Goal: Task Accomplishment & Management: Use online tool/utility

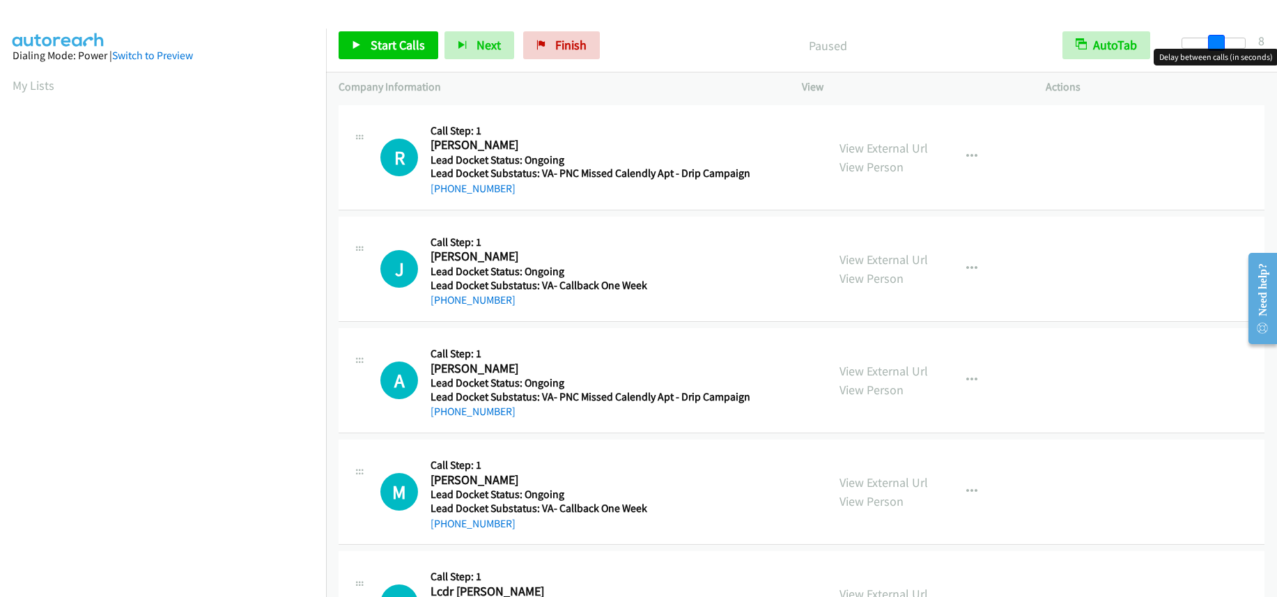
drag, startPoint x: 1188, startPoint y: 43, endPoint x: 1223, endPoint y: 47, distance: 35.8
click at [1223, 47] on span at bounding box center [1216, 43] width 17 height 17
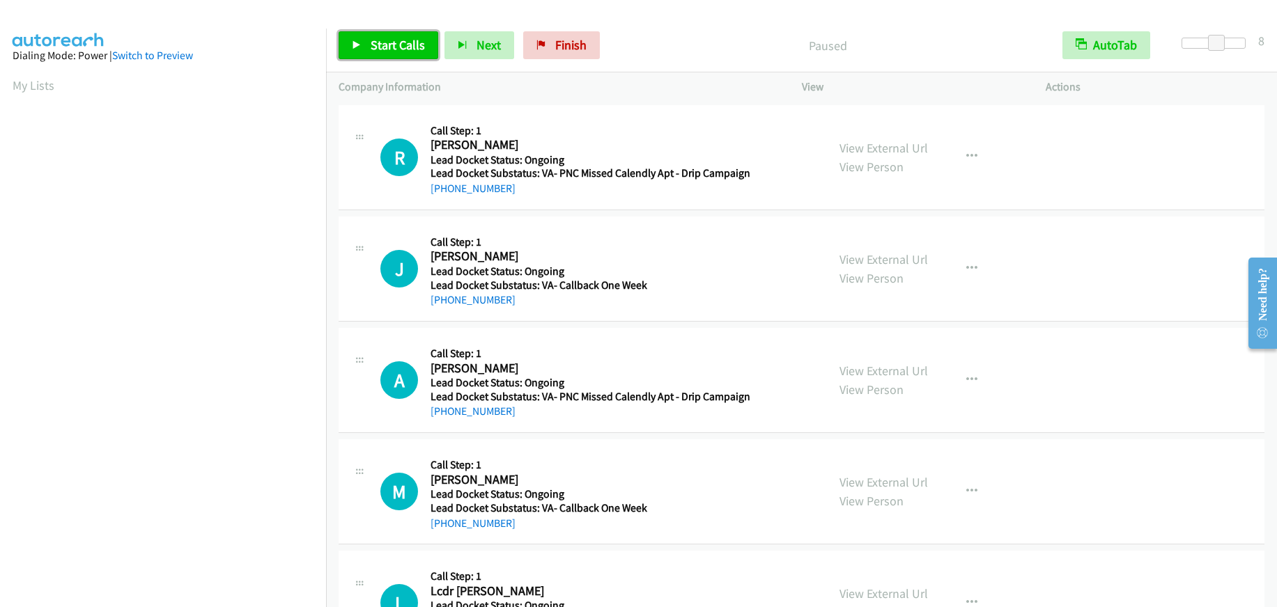
click at [394, 43] on span "Start Calls" at bounding box center [398, 45] width 54 height 16
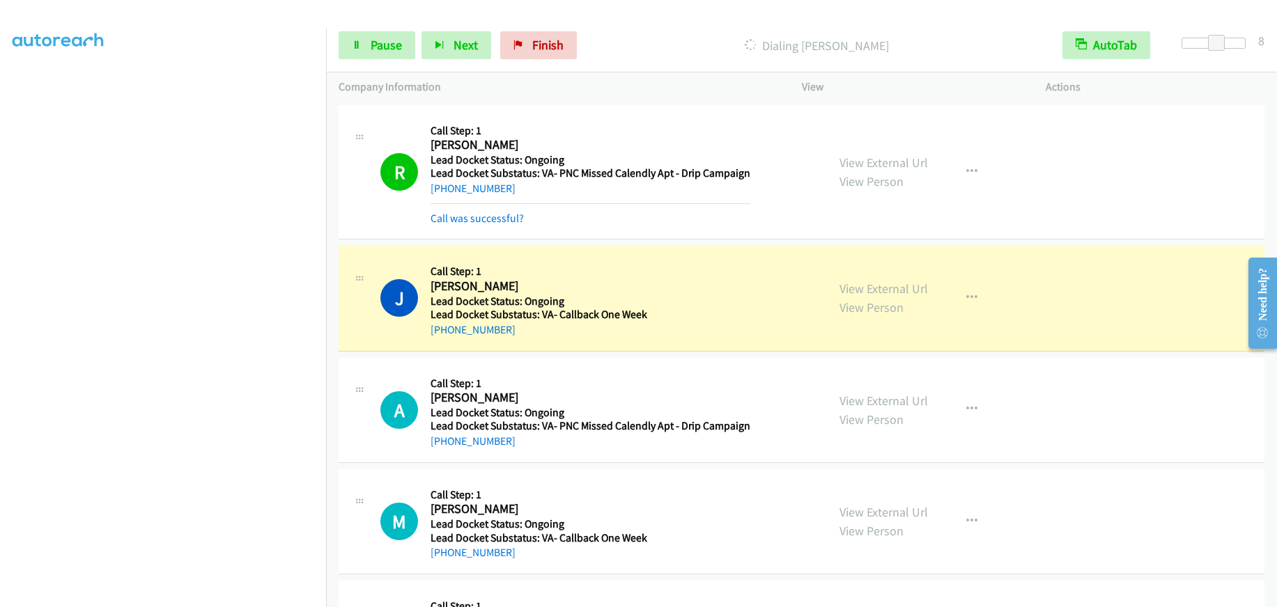
scroll to position [173, 0]
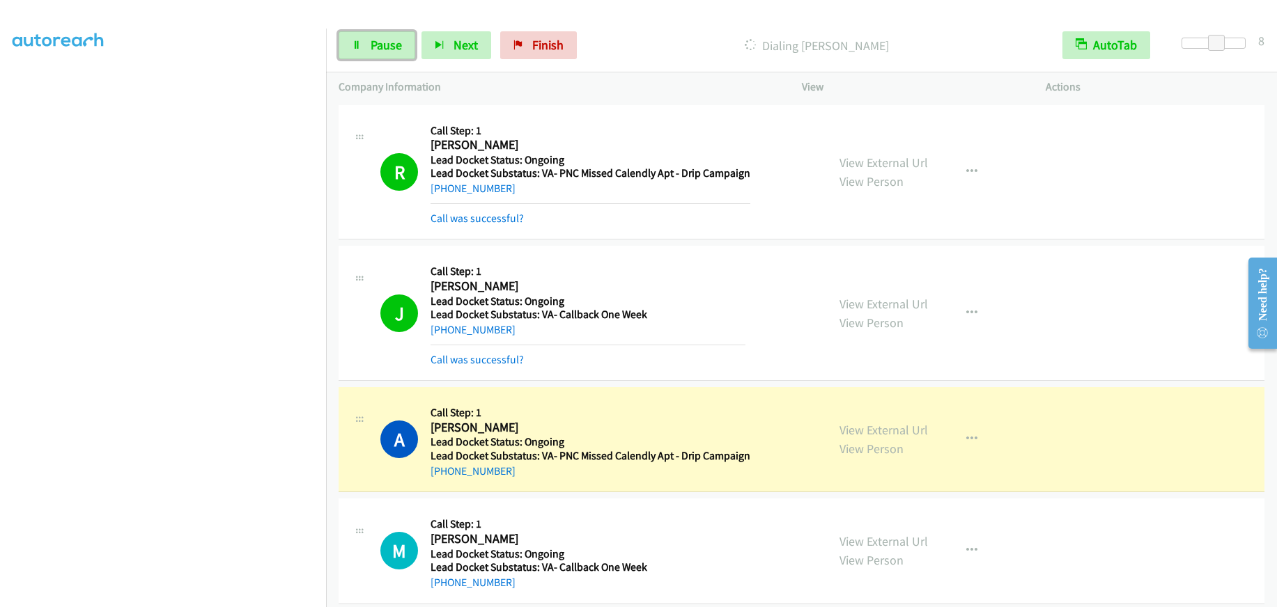
drag, startPoint x: 385, startPoint y: 47, endPoint x: 404, endPoint y: 45, distance: 19.7
click at [385, 47] on span "Pause" at bounding box center [386, 45] width 31 height 16
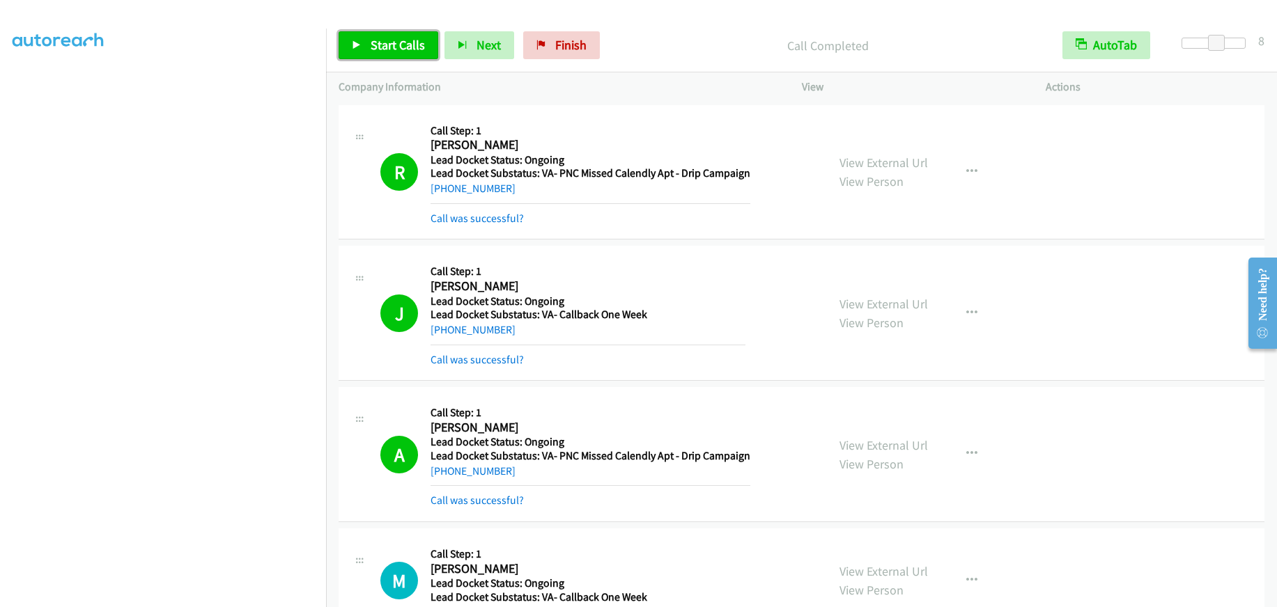
click at [415, 46] on span "Start Calls" at bounding box center [398, 45] width 54 height 16
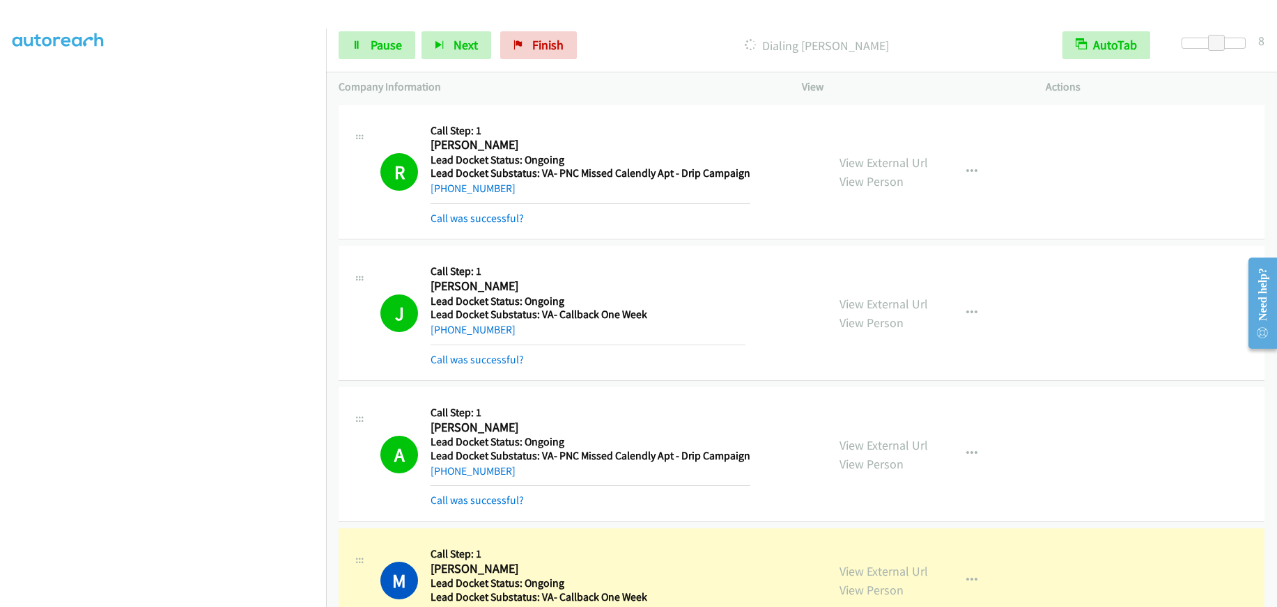
scroll to position [209, 0]
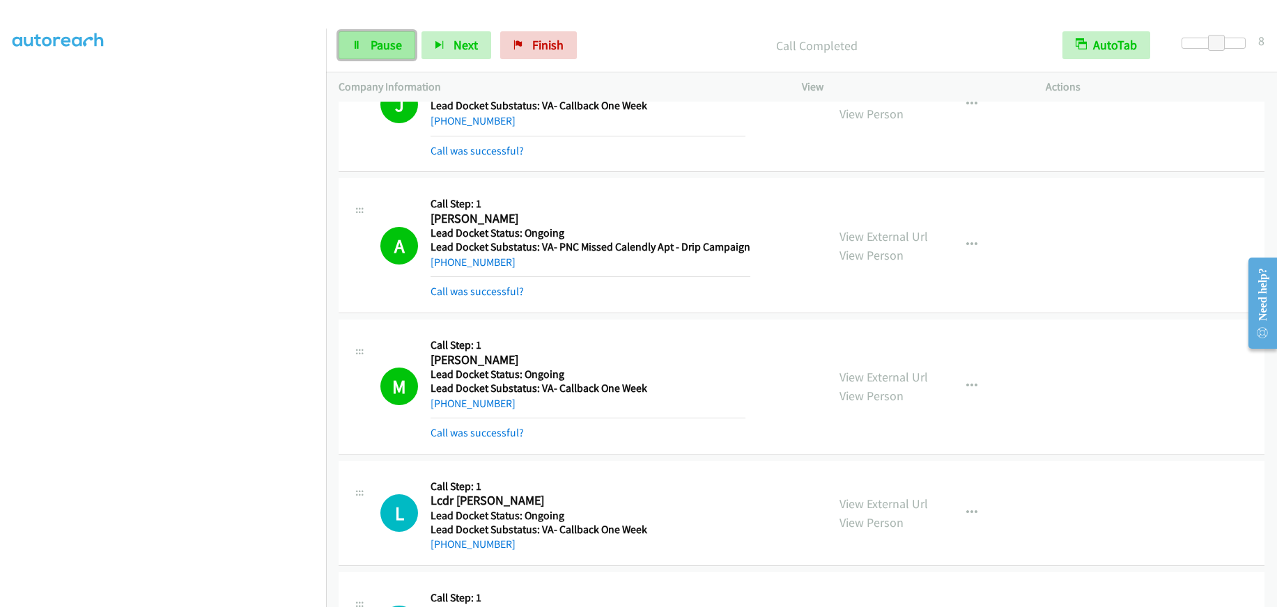
click at [399, 52] on span "Pause" at bounding box center [386, 45] width 31 height 16
click at [398, 38] on span "Start Calls" at bounding box center [398, 45] width 54 height 16
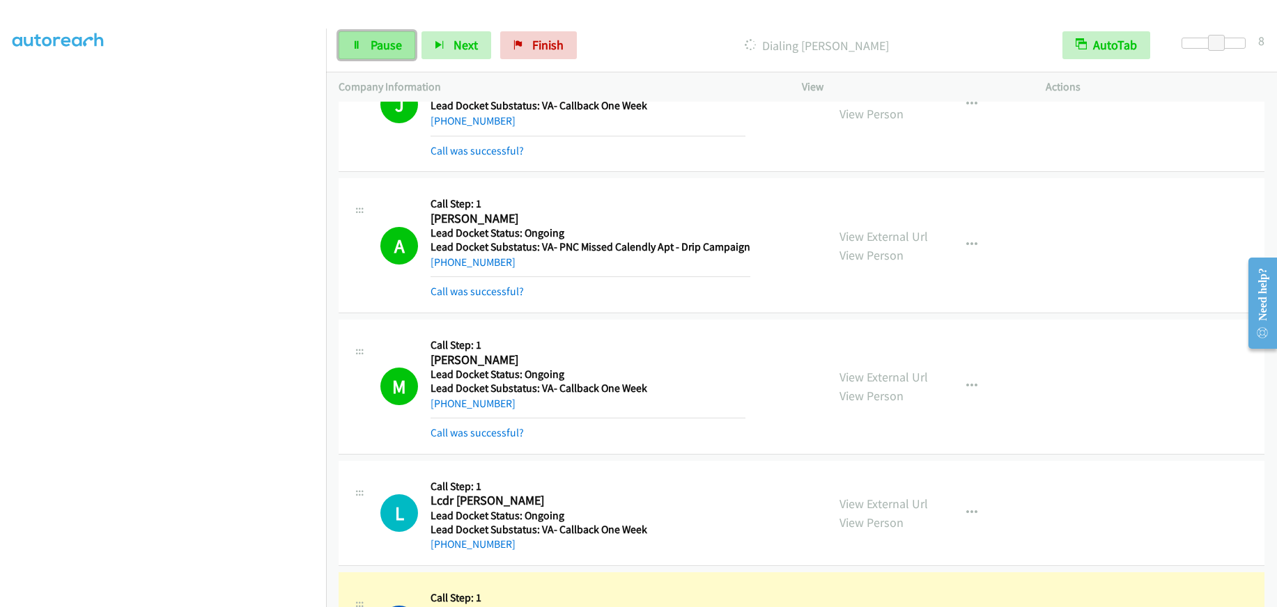
click at [397, 47] on span "Pause" at bounding box center [386, 45] width 31 height 16
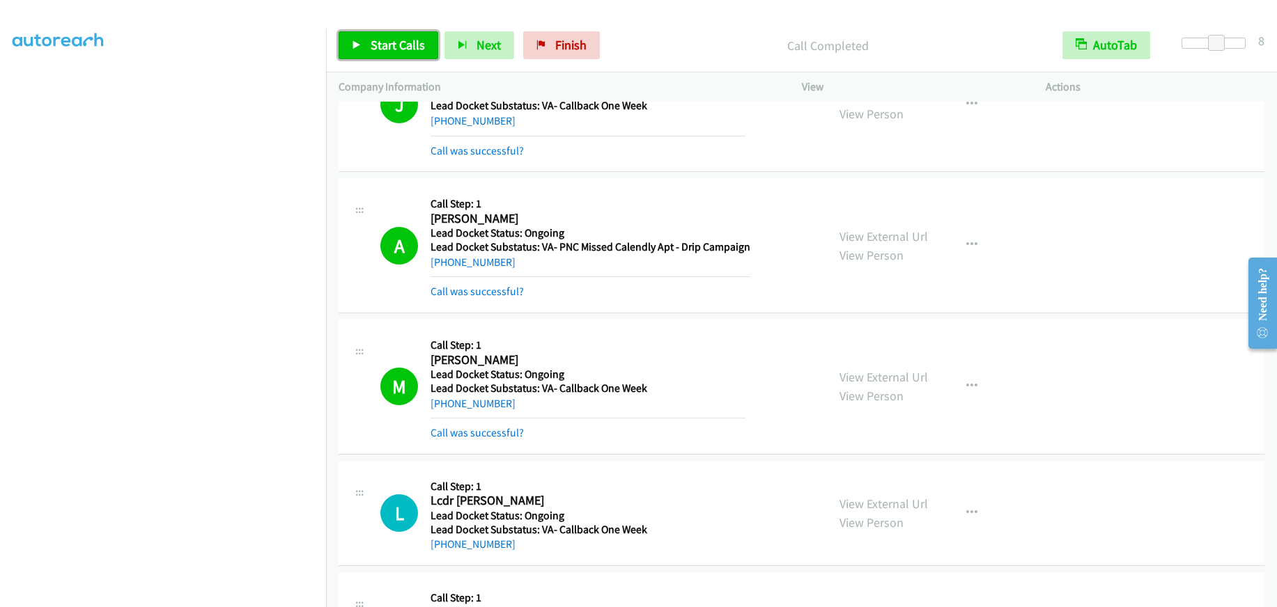
click at [386, 51] on span "Start Calls" at bounding box center [398, 45] width 54 height 16
click at [375, 47] on span "Pause" at bounding box center [386, 45] width 31 height 16
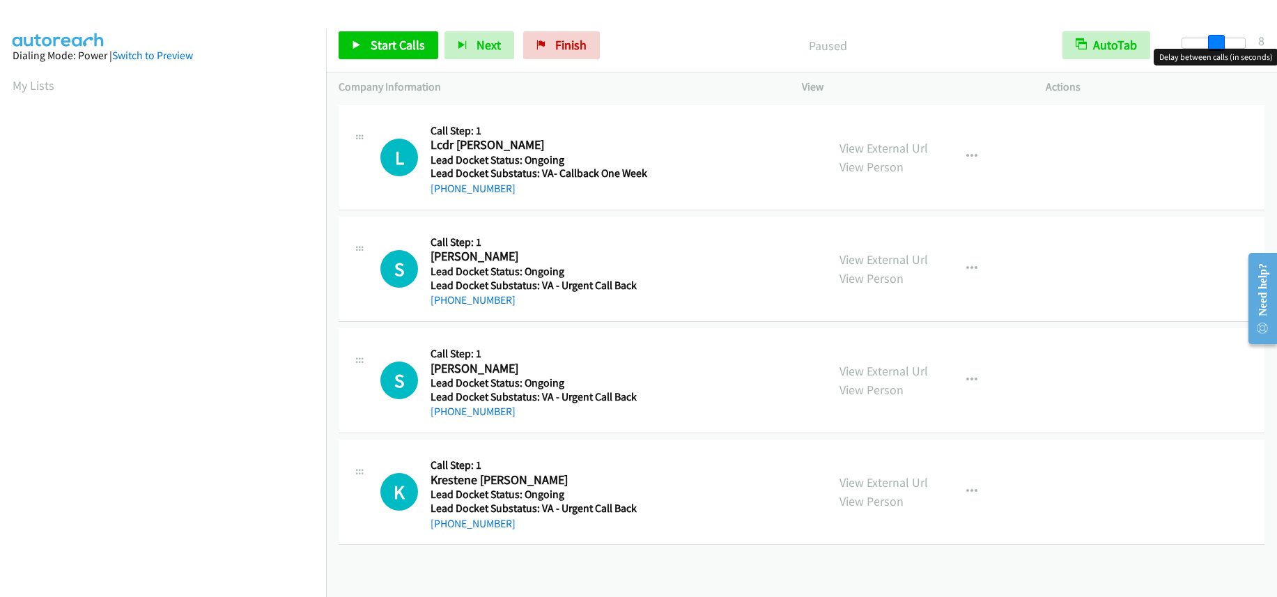
drag, startPoint x: 1185, startPoint y: 38, endPoint x: 1216, endPoint y: 50, distance: 33.5
click at [1216, 50] on body "Start Calls Pause Next Finish Paused AutoTab AutoTab 8 Company Information Info…" at bounding box center [638, 33] width 1277 height 66
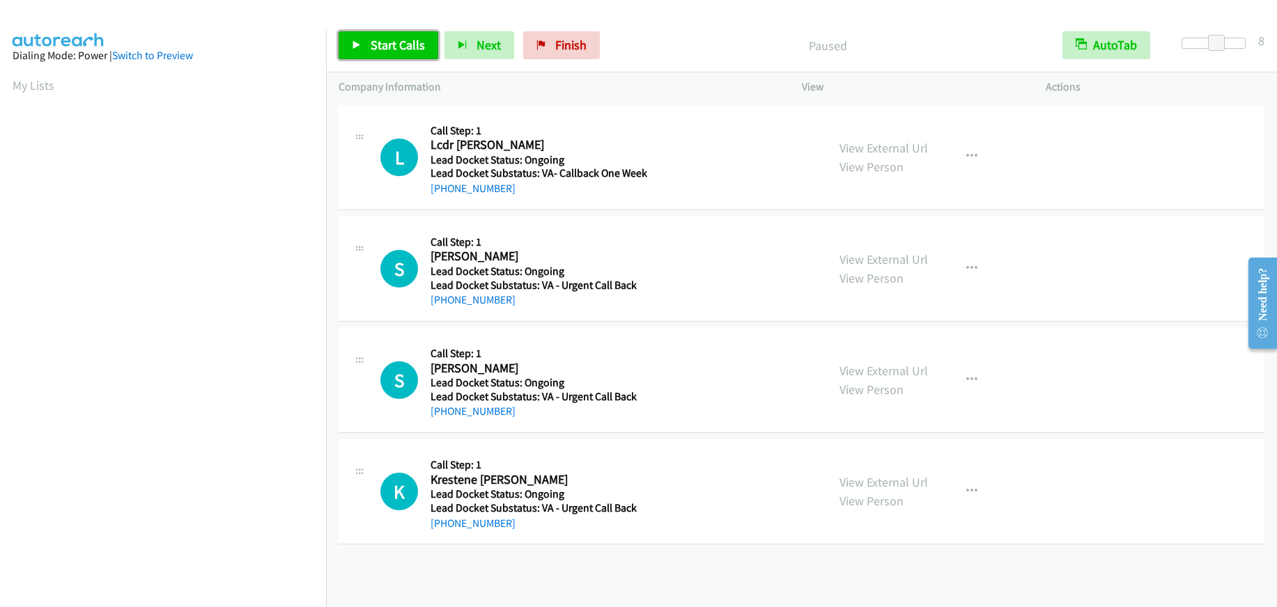
click at [395, 48] on span "Start Calls" at bounding box center [398, 45] width 54 height 16
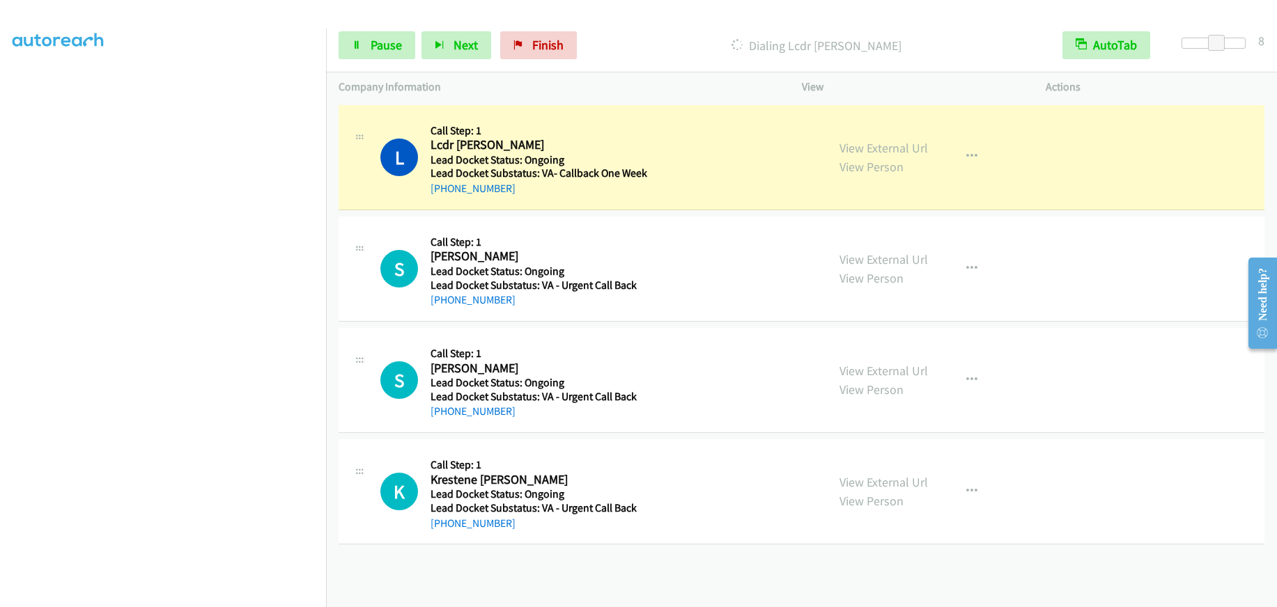
scroll to position [173, 0]
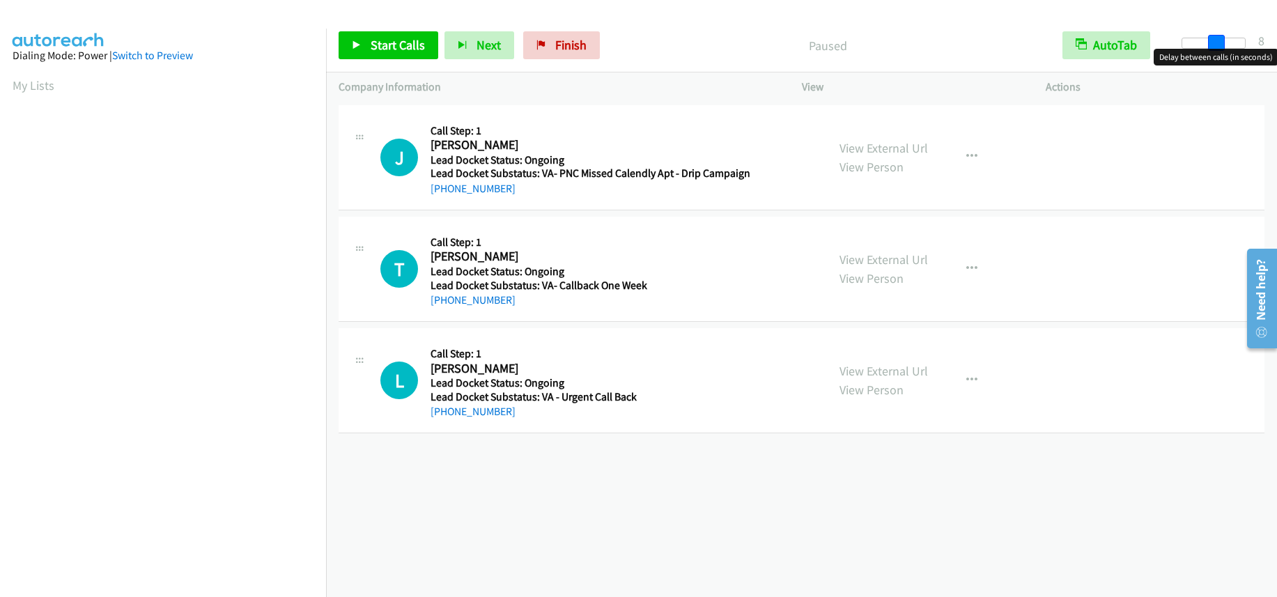
drag, startPoint x: 1182, startPoint y: 38, endPoint x: 1213, endPoint y: 42, distance: 31.6
click at [1213, 42] on span at bounding box center [1216, 43] width 17 height 17
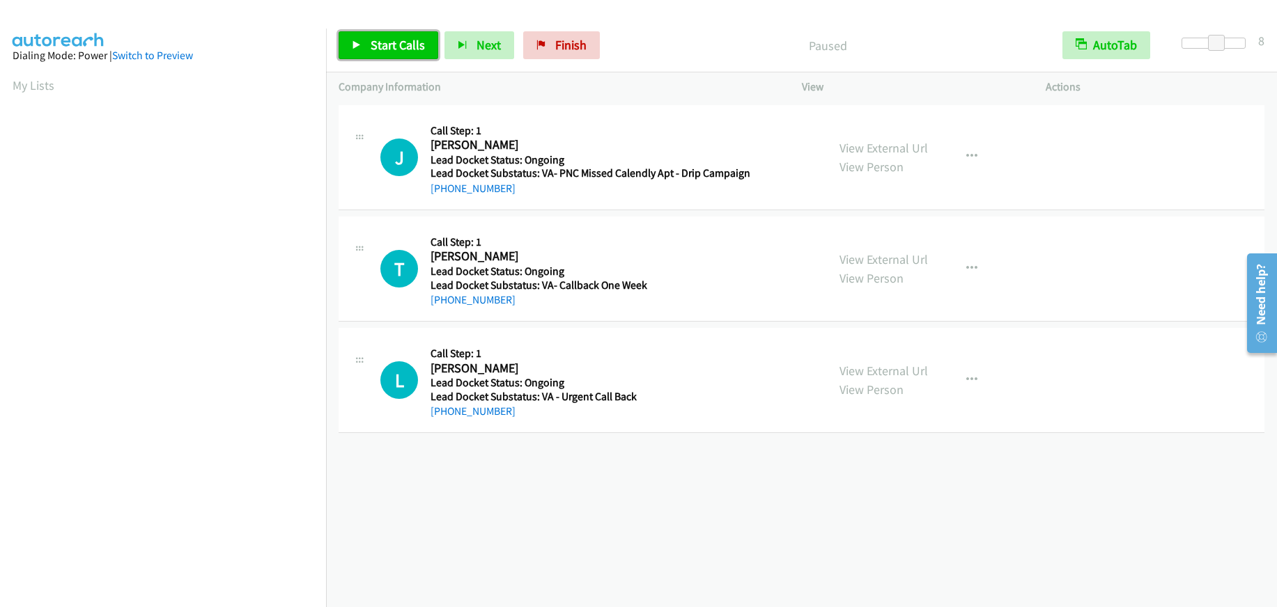
click at [371, 52] on span "Start Calls" at bounding box center [398, 45] width 54 height 16
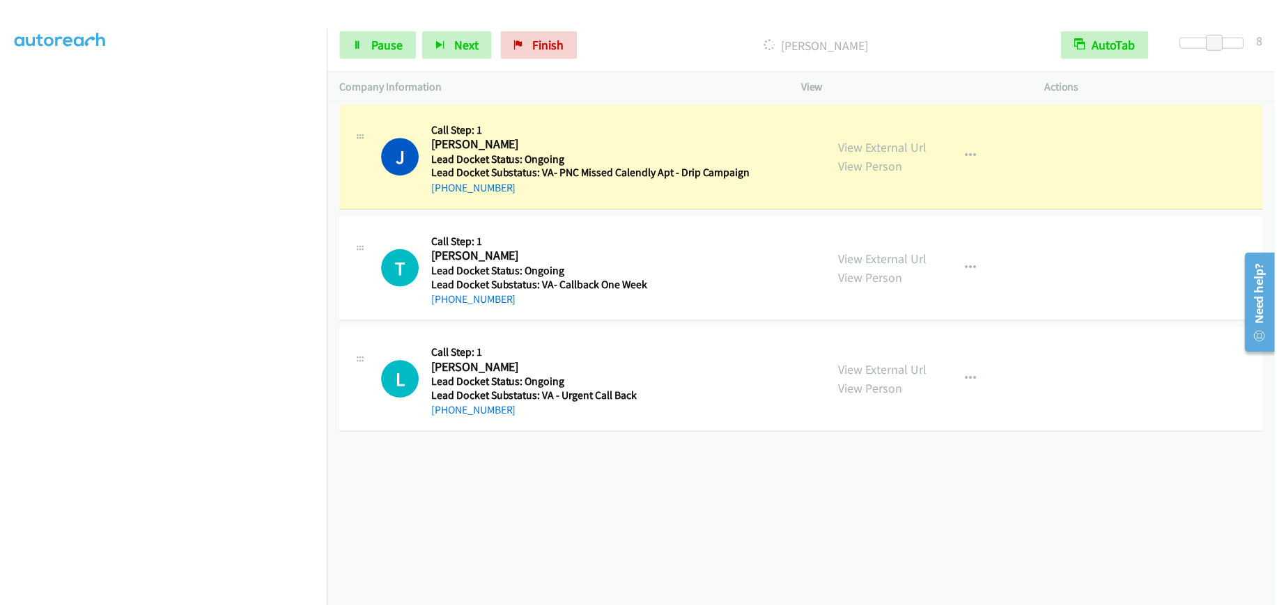
scroll to position [173, 0]
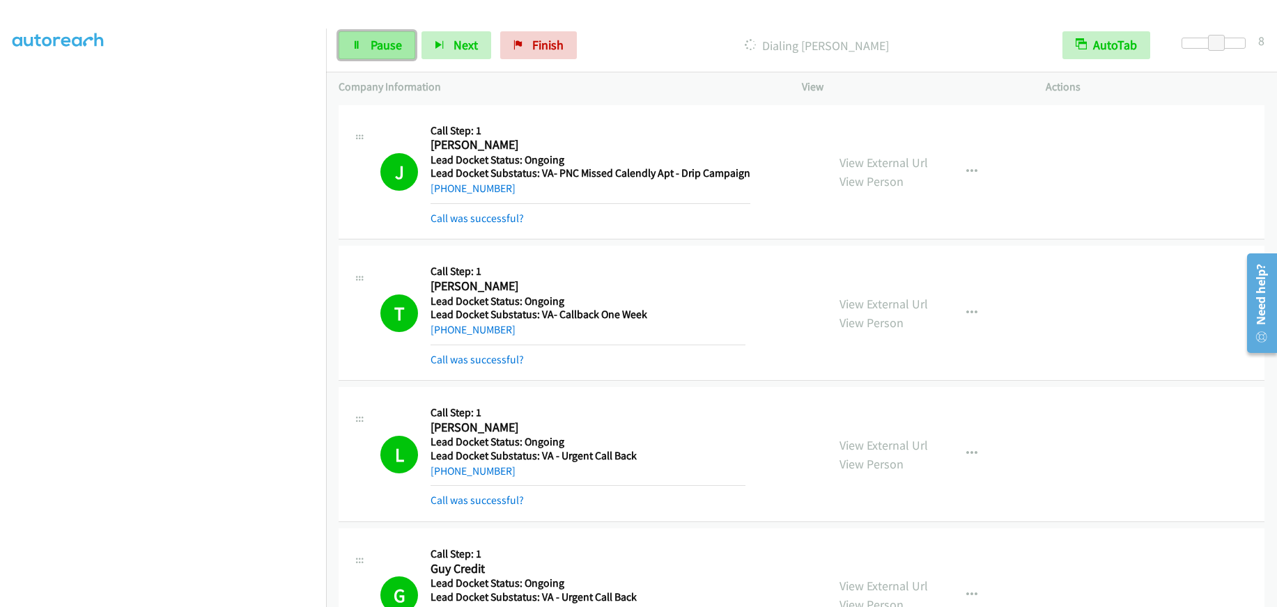
click at [373, 52] on span "Pause" at bounding box center [386, 45] width 31 height 16
click at [397, 42] on span "Start Calls" at bounding box center [398, 45] width 54 height 16
click at [391, 38] on span "Pause" at bounding box center [386, 45] width 31 height 16
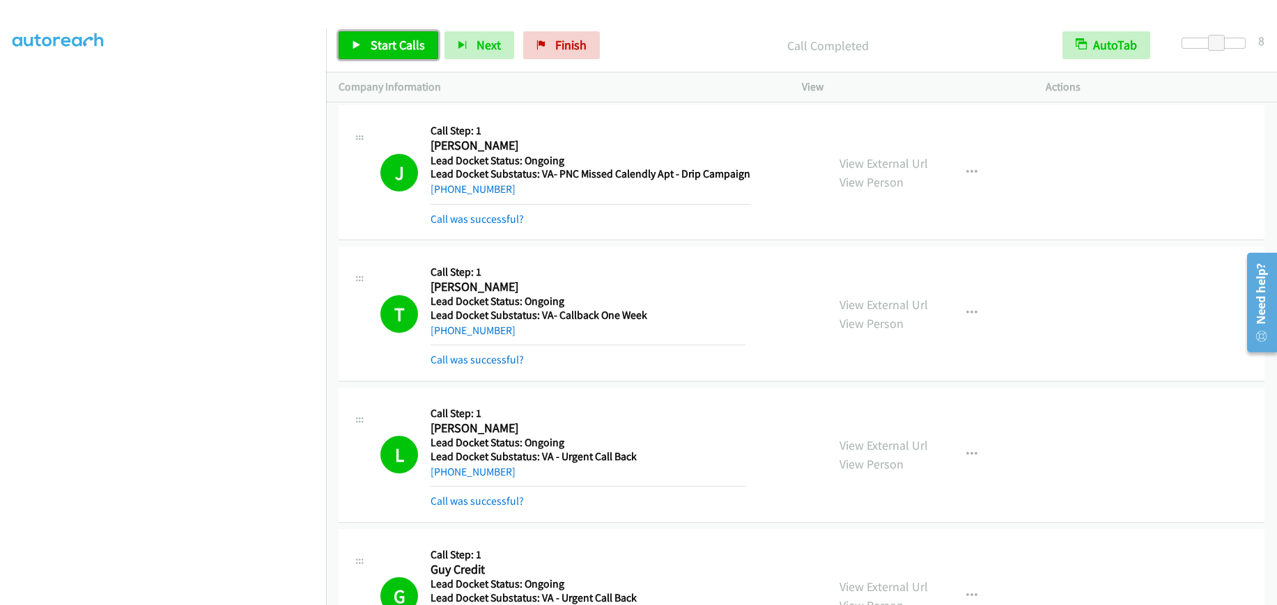
click at [391, 46] on span "Start Calls" at bounding box center [398, 45] width 54 height 16
click at [391, 45] on span "Pause" at bounding box center [386, 45] width 31 height 16
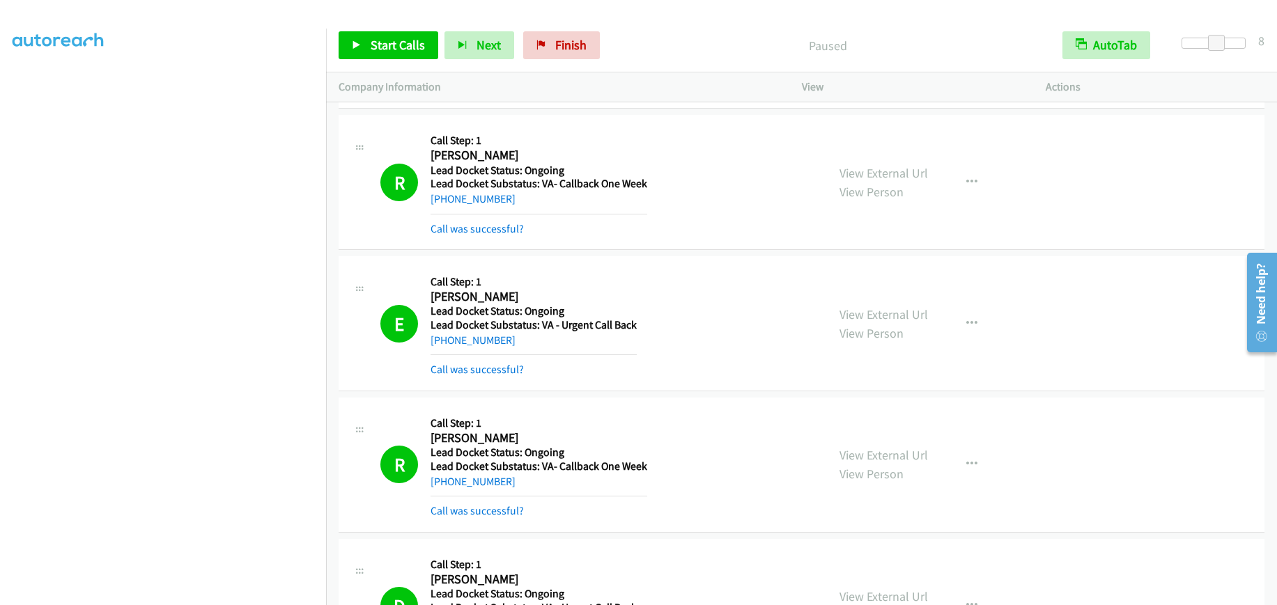
scroll to position [975, 0]
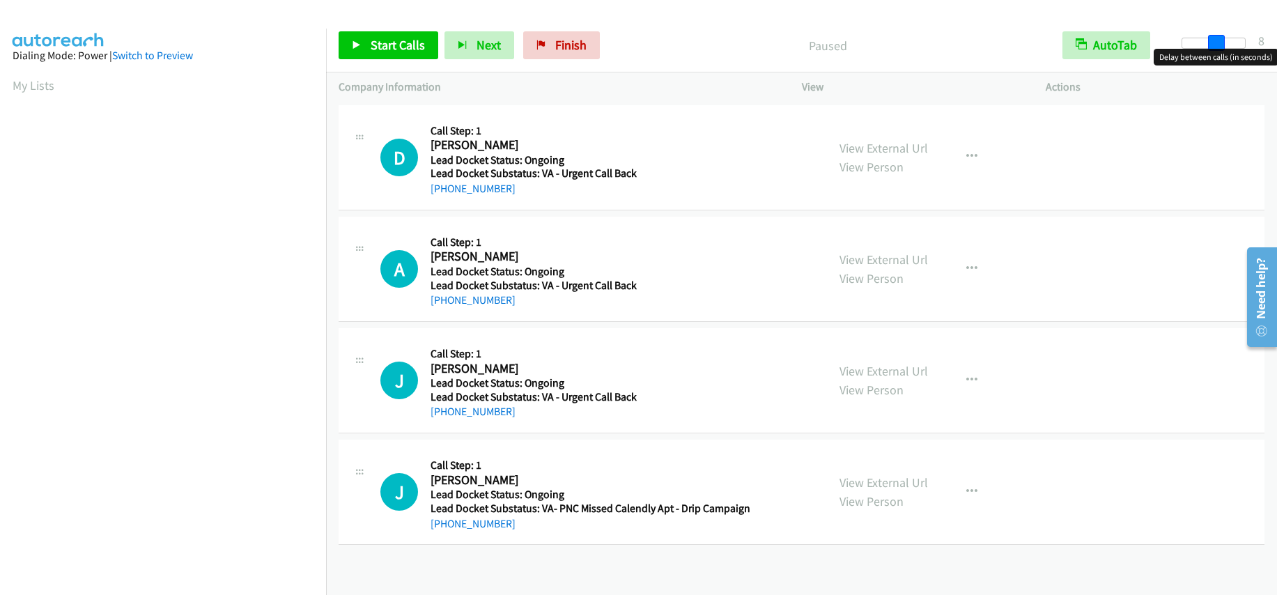
drag, startPoint x: 1182, startPoint y: 42, endPoint x: 1216, endPoint y: 40, distance: 34.2
click at [1216, 40] on span at bounding box center [1216, 43] width 17 height 17
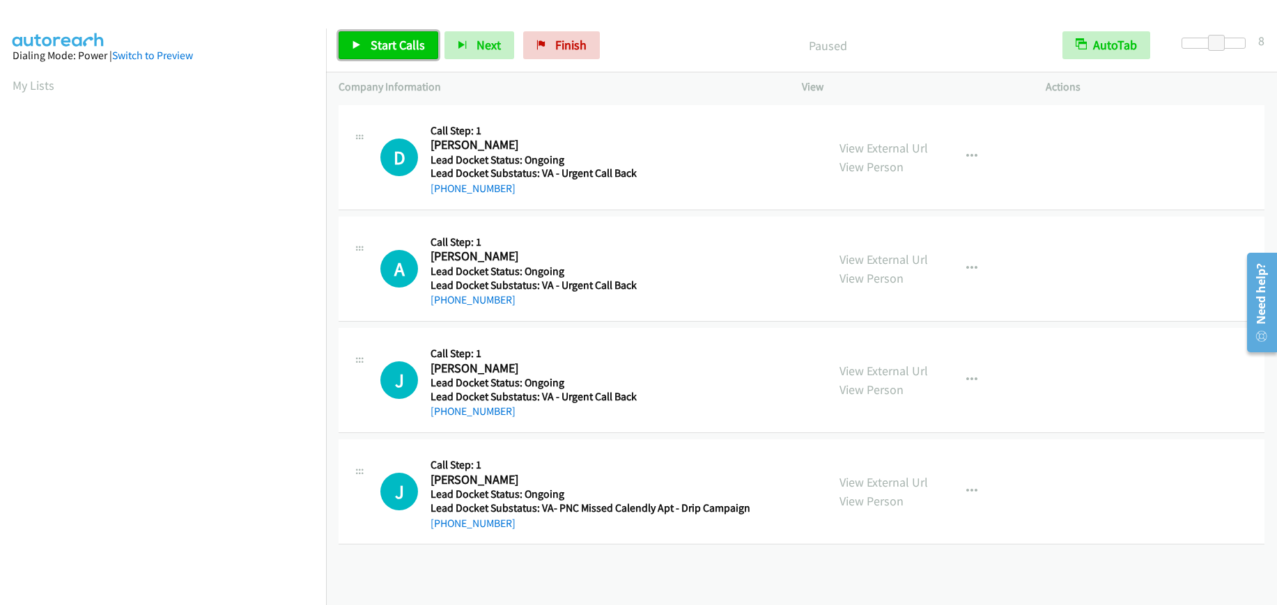
click at [409, 46] on span "Start Calls" at bounding box center [398, 45] width 54 height 16
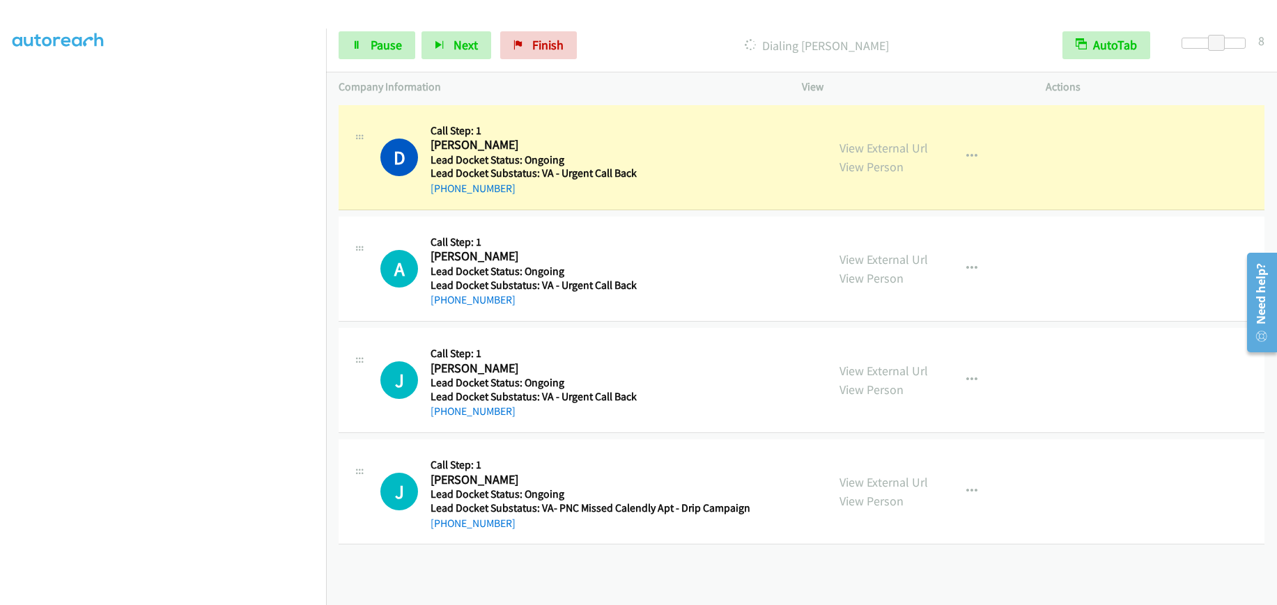
scroll to position [146, 0]
